Goal: Information Seeking & Learning: Learn about a topic

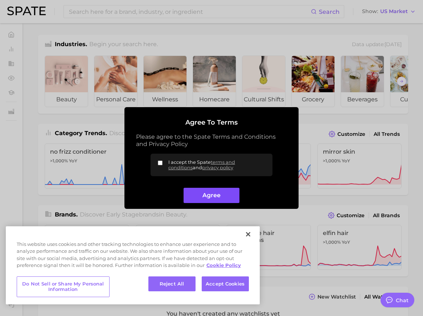
click at [226, 197] on button "Agree" at bounding box center [212, 196] width 56 height 16
click at [225, 202] on button "Agree" at bounding box center [212, 196] width 56 height 16
click at [225, 197] on button "Agree" at bounding box center [212, 196] width 56 height 16
click at [224, 195] on button "Agree" at bounding box center [212, 196] width 56 height 16
click at [246, 237] on button "Close" at bounding box center [248, 234] width 16 height 16
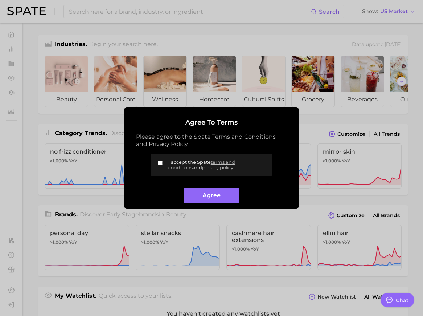
click at [249, 234] on div at bounding box center [211, 158] width 423 height 316
click at [208, 191] on button "Agree" at bounding box center [212, 196] width 56 height 16
click at [162, 163] on input "I accept the Spate terms and conditions and privacy policy" at bounding box center [160, 162] width 5 height 5
checkbox input "true"
click at [217, 197] on button "Agree" at bounding box center [212, 196] width 56 height 16
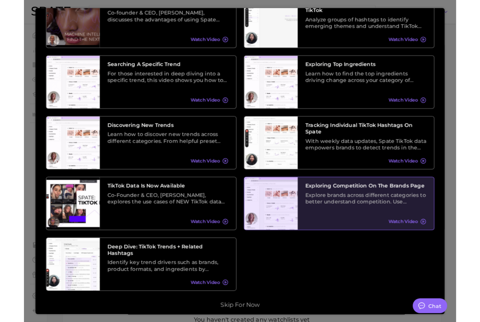
scroll to position [59, 0]
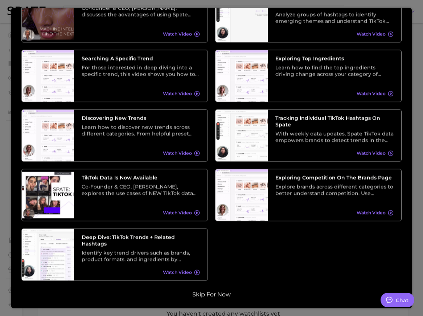
click at [228, 291] on button "Skip for now" at bounding box center [211, 293] width 43 height 7
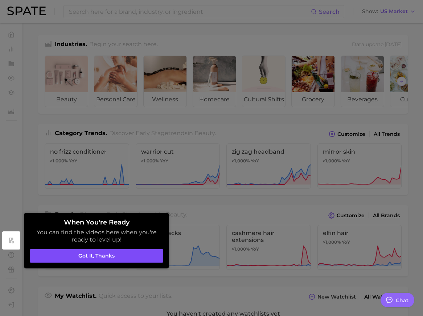
click at [70, 259] on button "Got it, thanks" at bounding box center [97, 256] width 134 height 14
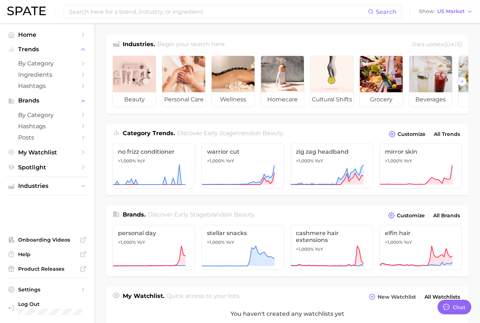
type textarea "x"
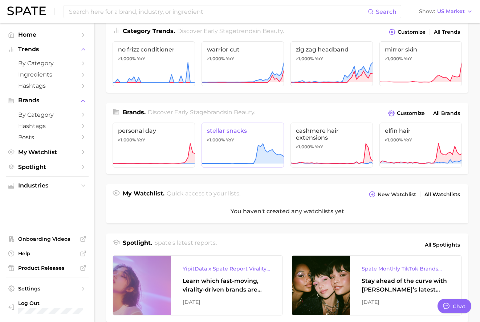
scroll to position [0, 0]
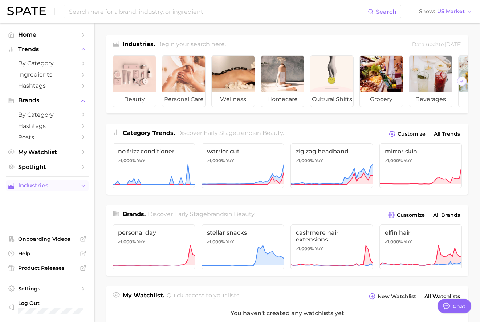
click at [41, 187] on span "Industries" at bounding box center [47, 186] width 58 height 7
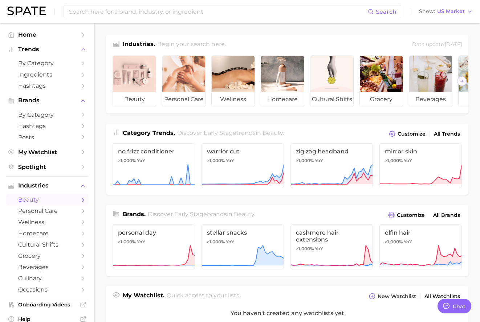
click at [39, 203] on span "beauty" at bounding box center [47, 199] width 58 height 7
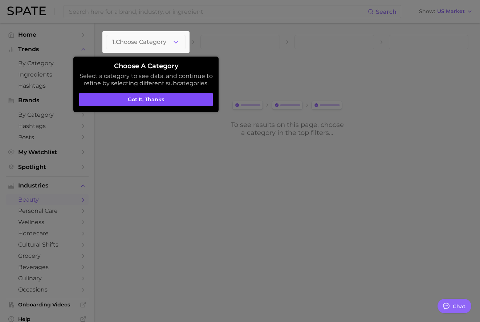
click at [127, 101] on button "Got it, thanks" at bounding box center [146, 100] width 134 height 14
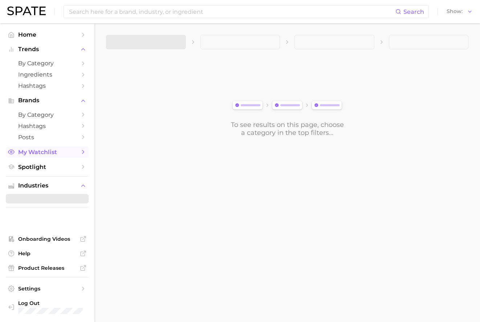
click at [46, 152] on span "My Watchlist" at bounding box center [47, 152] width 58 height 7
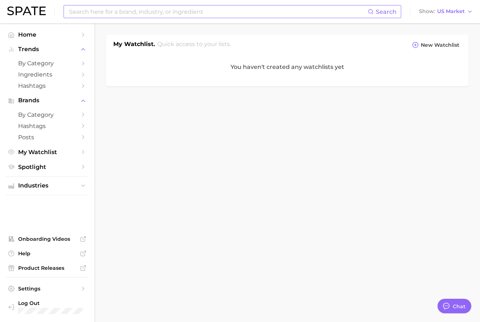
click at [145, 12] on input at bounding box center [217, 11] width 299 height 12
type input "a"
type input "o"
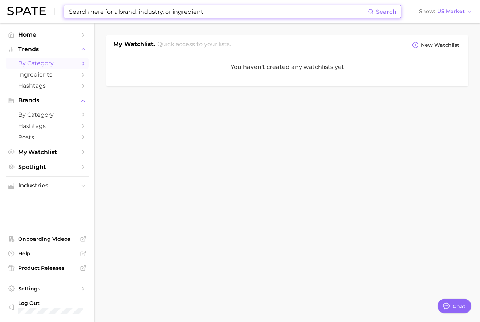
click at [42, 62] on span "by Category" at bounding box center [47, 63] width 58 height 7
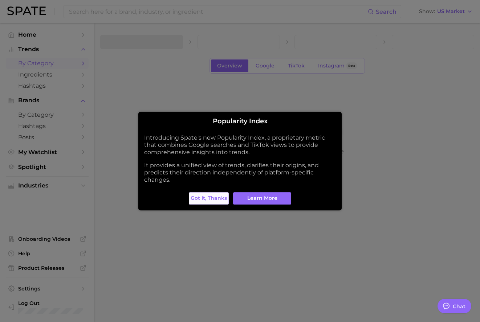
click at [220, 195] on span "Got it, thanks" at bounding box center [209, 198] width 36 height 6
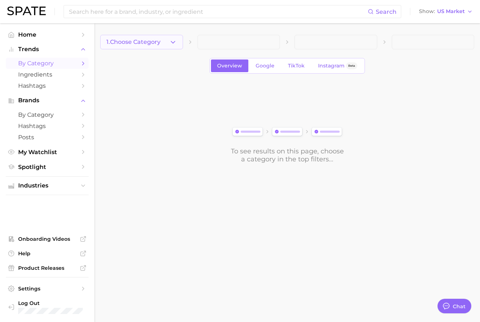
click at [175, 45] on icon "button" at bounding box center [173, 42] width 8 height 8
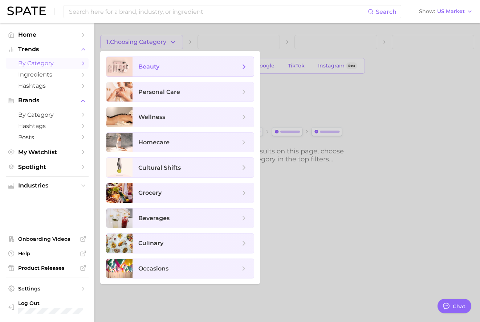
click at [175, 66] on span "beauty" at bounding box center [189, 67] width 102 height 8
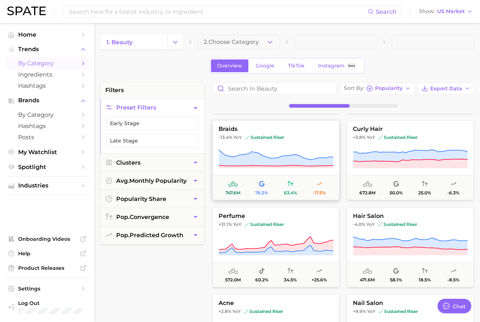
scroll to position [83, 0]
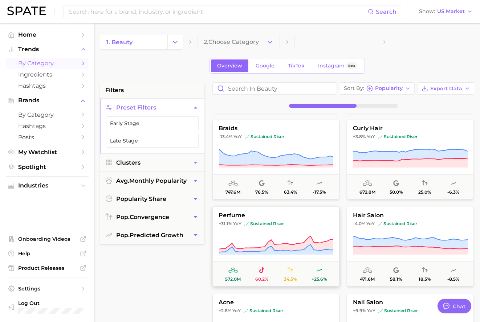
click at [237, 216] on span "perfume" at bounding box center [276, 215] width 126 height 7
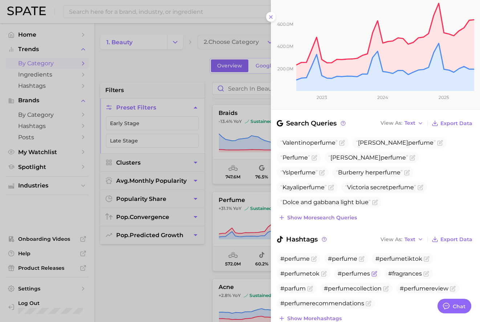
scroll to position [151, 0]
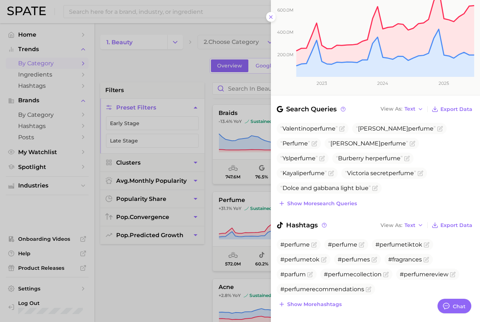
click at [228, 226] on div at bounding box center [240, 161] width 480 height 322
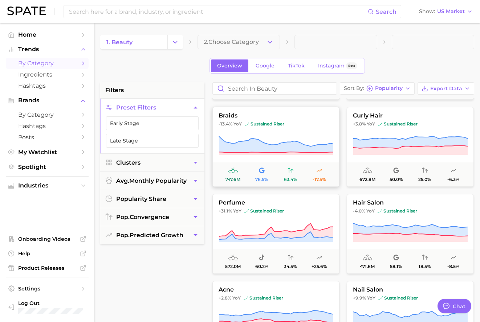
scroll to position [92, 0]
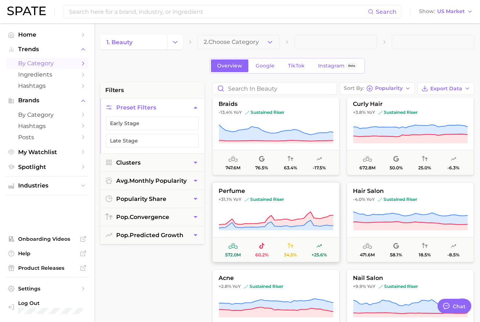
click at [279, 192] on span "perfume" at bounding box center [276, 191] width 126 height 7
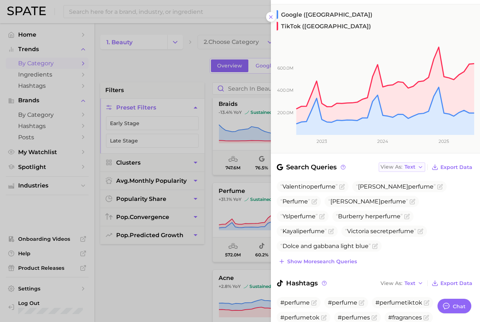
scroll to position [151, 0]
